Goal: Information Seeking & Learning: Learn about a topic

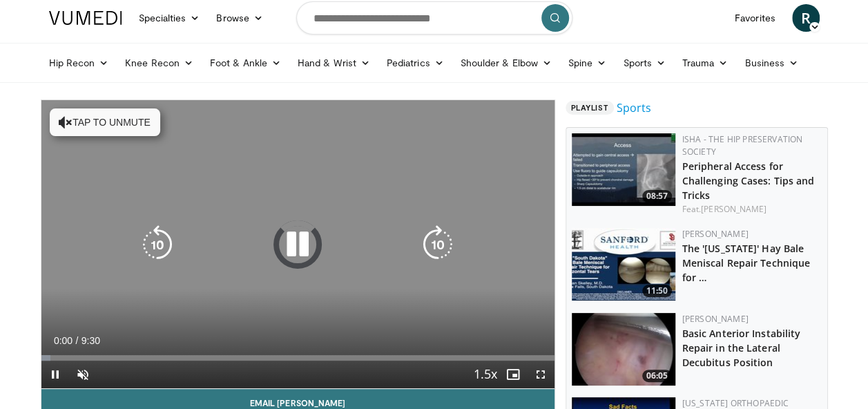
scroll to position [36, 0]
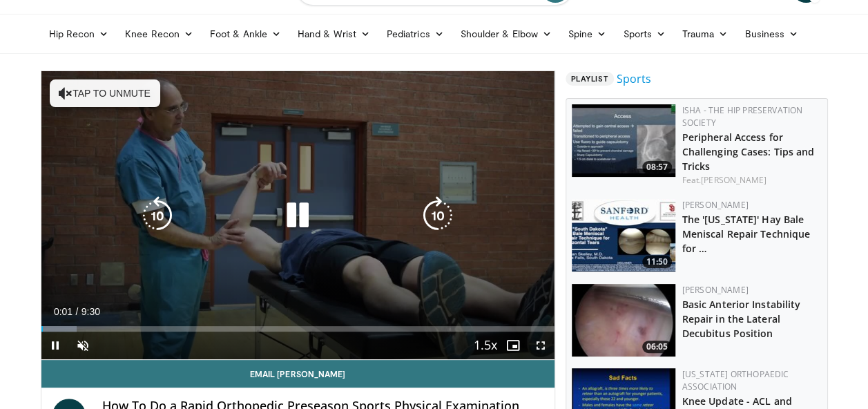
click at [112, 97] on button "Tap to unmute" at bounding box center [105, 93] width 110 height 28
click at [294, 230] on icon "Video Player" at bounding box center [297, 215] width 39 height 39
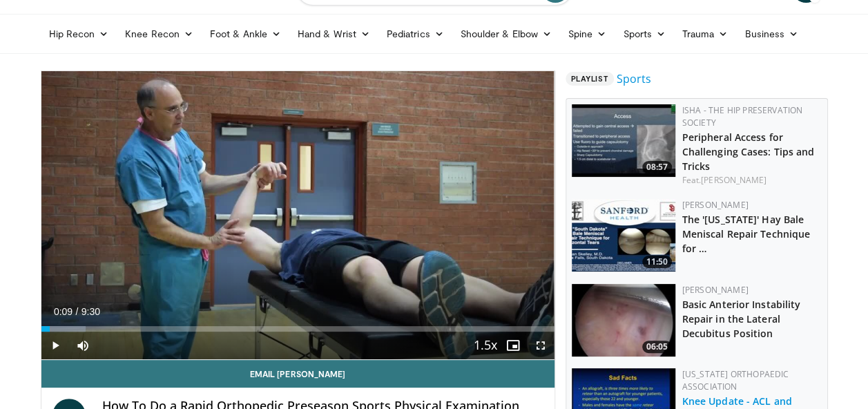
click at [747, 398] on link "Knee Update - ACL and Cartilage Injuries Biologics" at bounding box center [745, 408] width 127 height 28
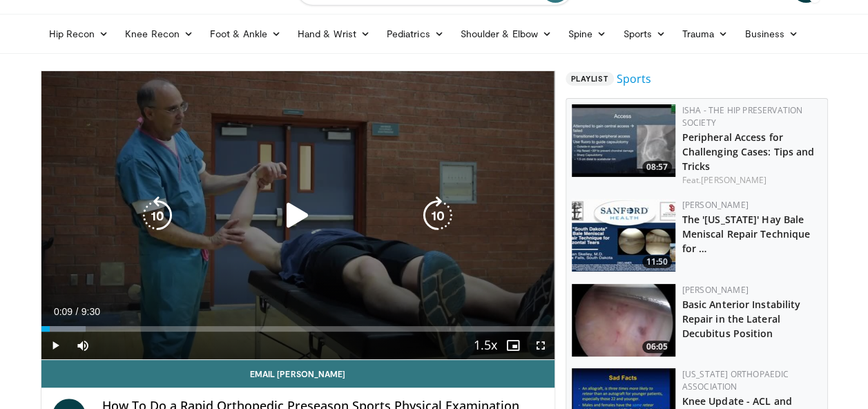
click at [286, 215] on icon "Video Player" at bounding box center [297, 215] width 39 height 39
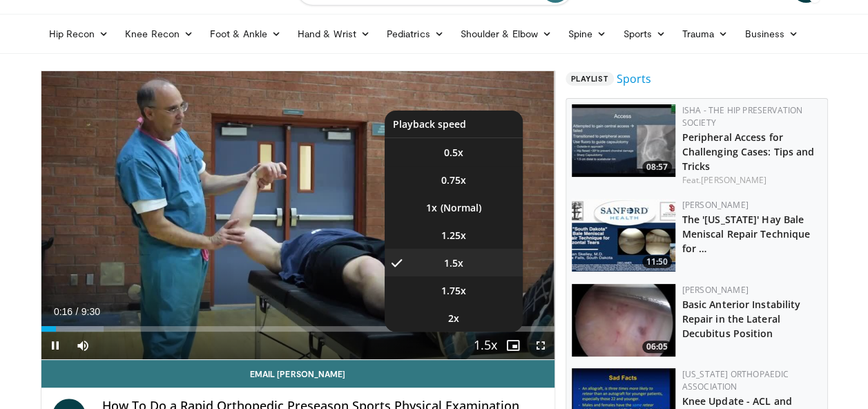
click at [483, 343] on span "Video Player" at bounding box center [485, 346] width 19 height 28
click at [483, 347] on span "Video Player" at bounding box center [485, 346] width 19 height 28
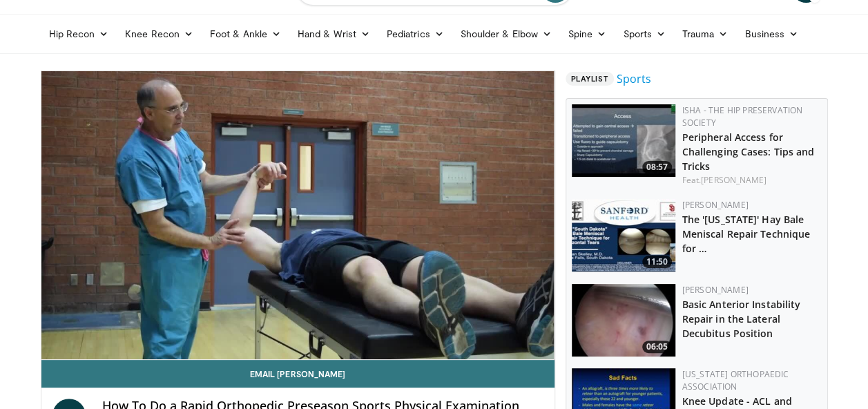
click at [483, 347] on video-js "**********" at bounding box center [297, 215] width 513 height 289
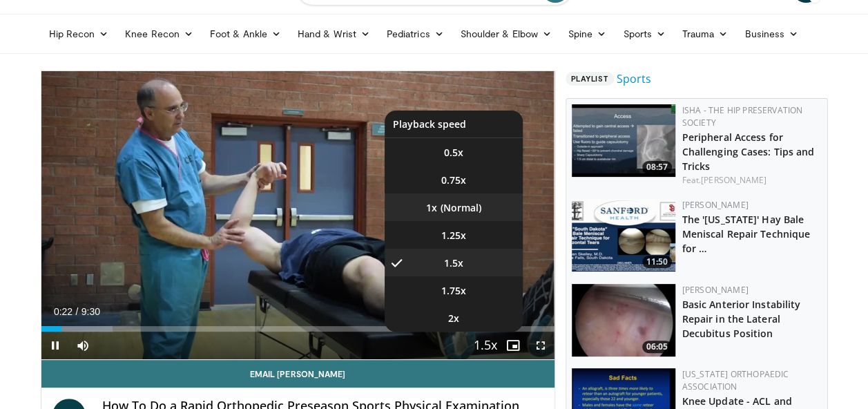
click at [464, 198] on li "1x" at bounding box center [454, 207] width 138 height 28
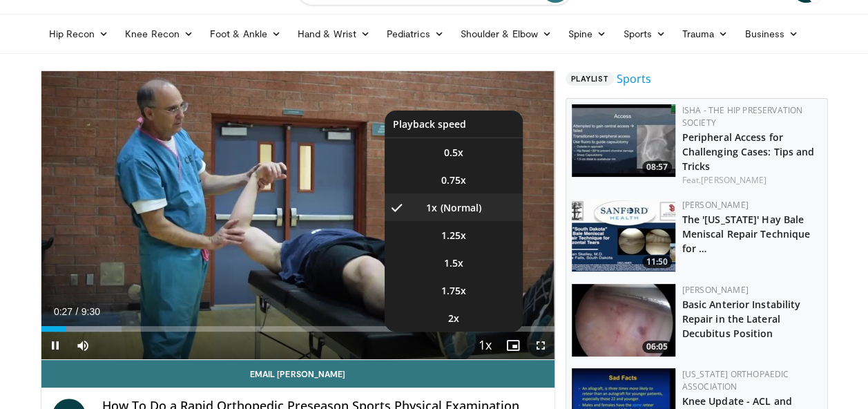
click at [487, 342] on span "Video Player" at bounding box center [485, 346] width 19 height 28
click at [470, 270] on li "1.5x" at bounding box center [454, 263] width 138 height 28
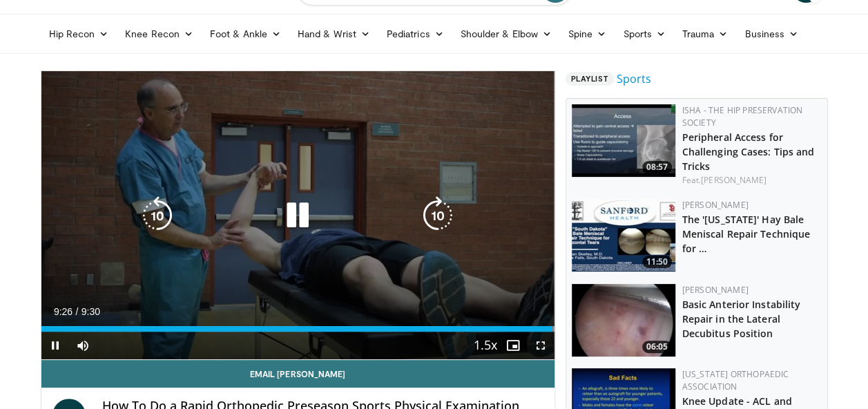
click at [295, 215] on icon "Video Player" at bounding box center [297, 215] width 39 height 39
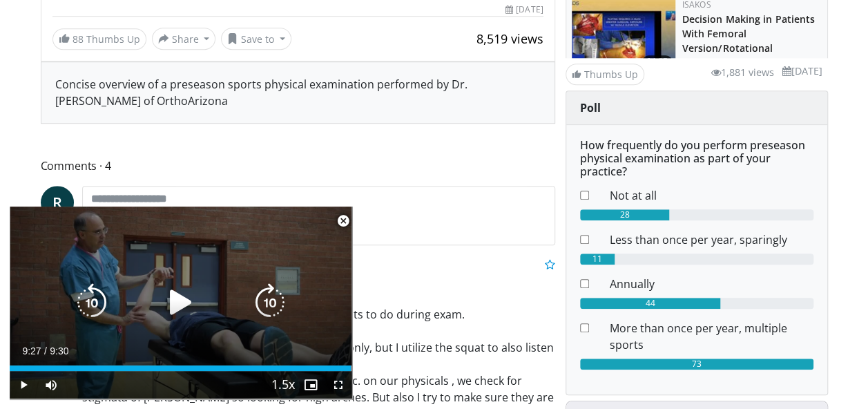
scroll to position [495, 0]
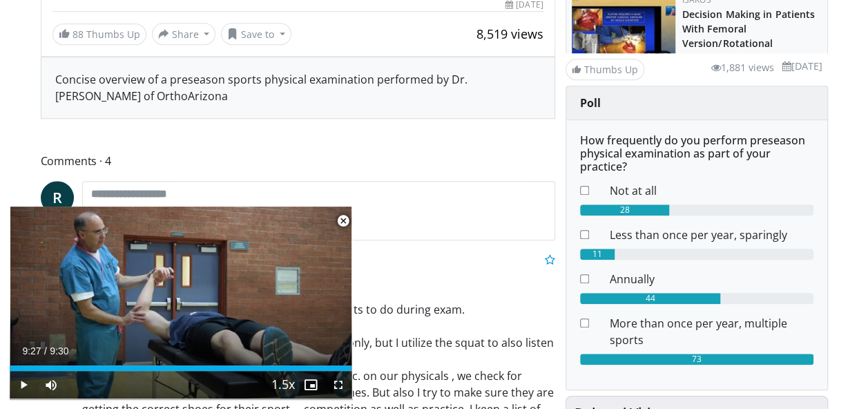
click at [343, 219] on span "Video Player" at bounding box center [343, 221] width 28 height 28
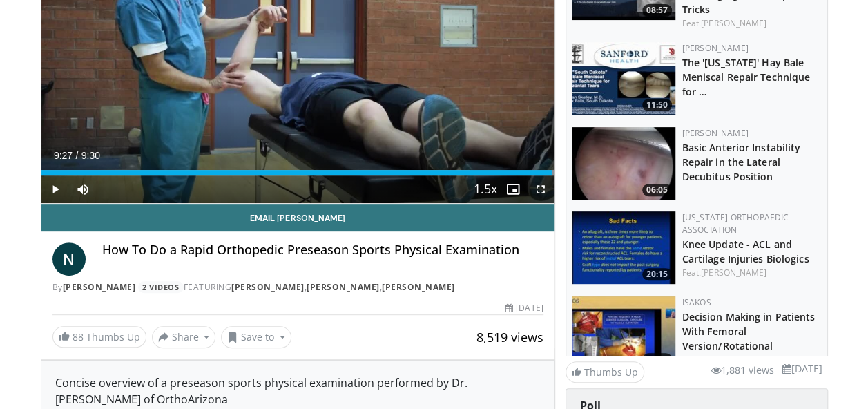
scroll to position [0, 0]
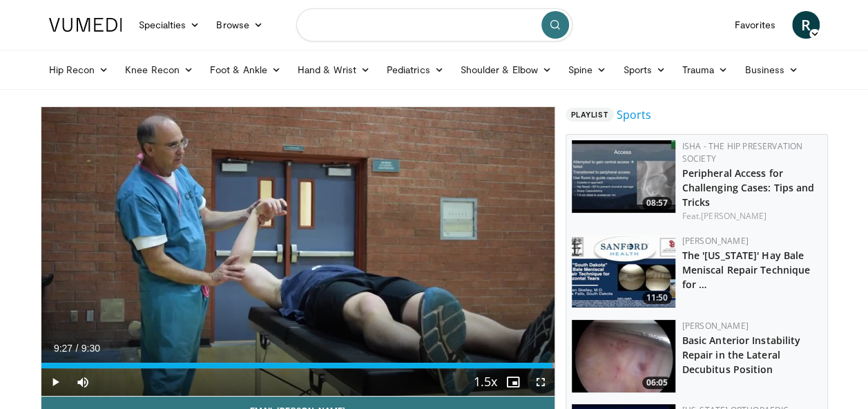
click at [403, 21] on input "Search topics, interventions" at bounding box center [434, 24] width 276 height 33
type input "**********"
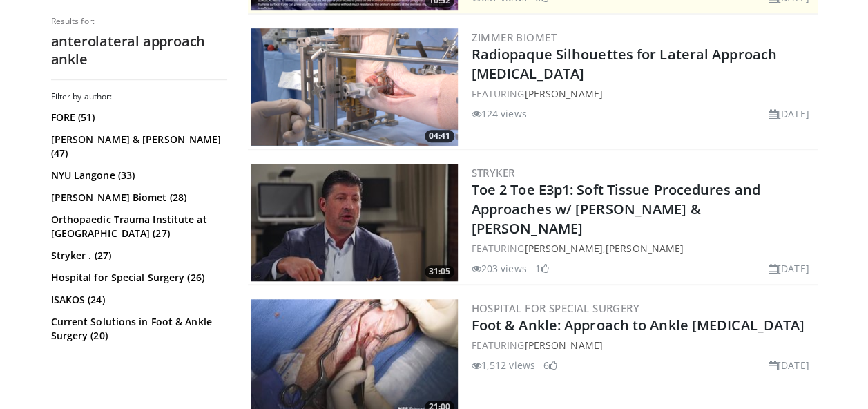
scroll to position [285, 0]
